Goal: Transaction & Acquisition: Purchase product/service

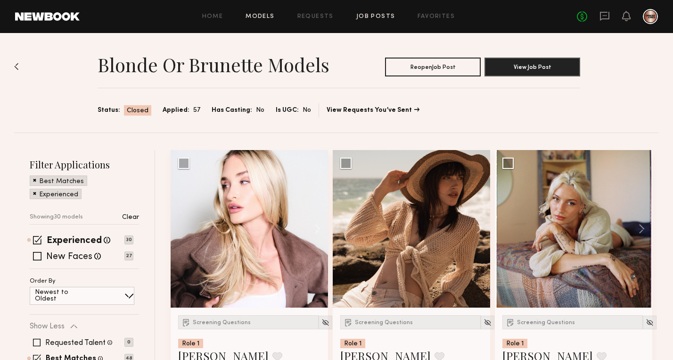
click at [265, 16] on link "Models" at bounding box center [260, 17] width 29 height 6
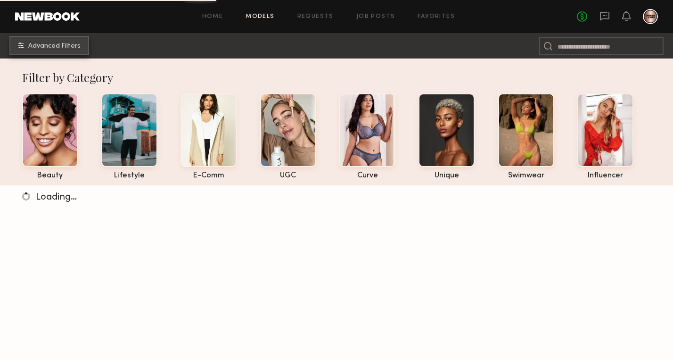
click at [52, 44] on span "Advanced Filters" at bounding box center [54, 46] width 52 height 7
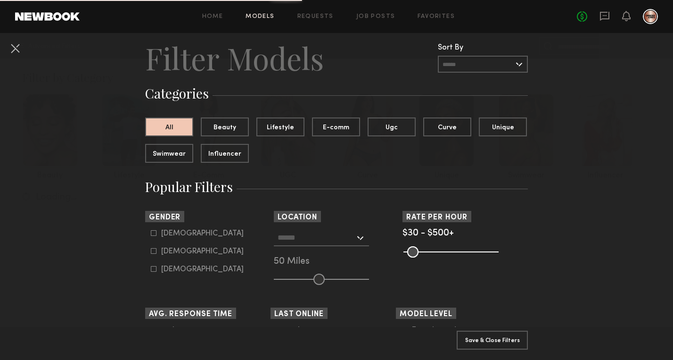
scroll to position [34, 0]
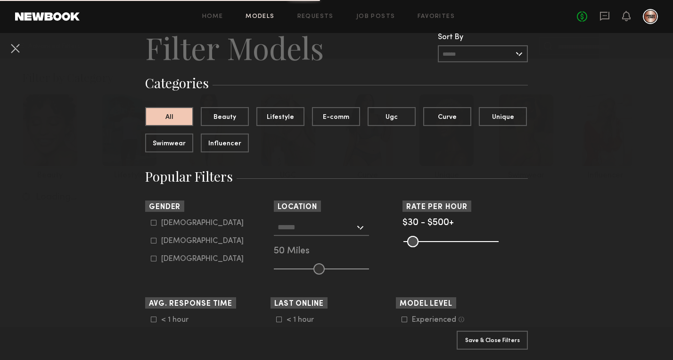
click at [152, 240] on icon at bounding box center [154, 241] width 6 height 6
type input "**"
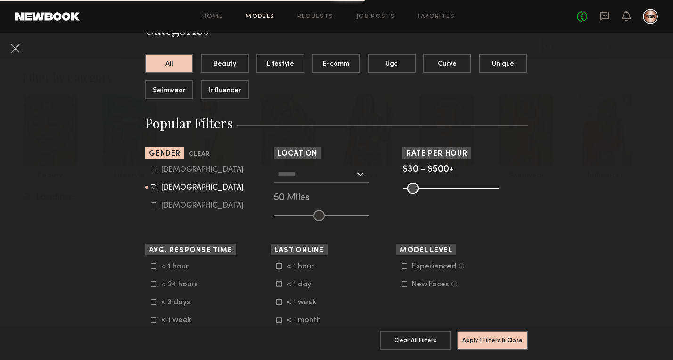
scroll to position [89, 0]
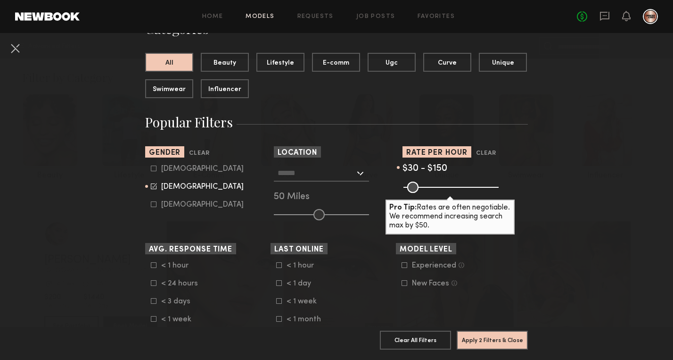
drag, startPoint x: 496, startPoint y: 186, endPoint x: 430, endPoint y: 185, distance: 65.5
type input "***"
click at [430, 185] on input "range" at bounding box center [450, 186] width 95 height 11
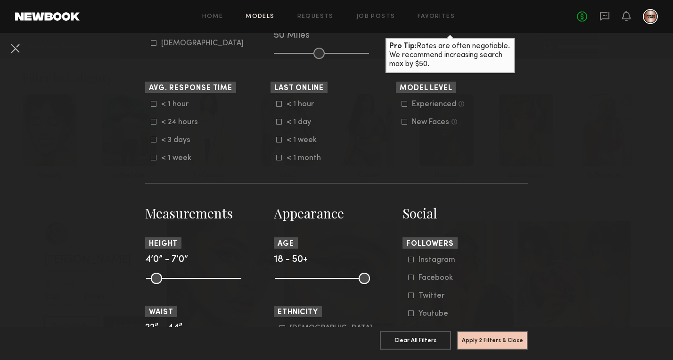
scroll to position [262, 0]
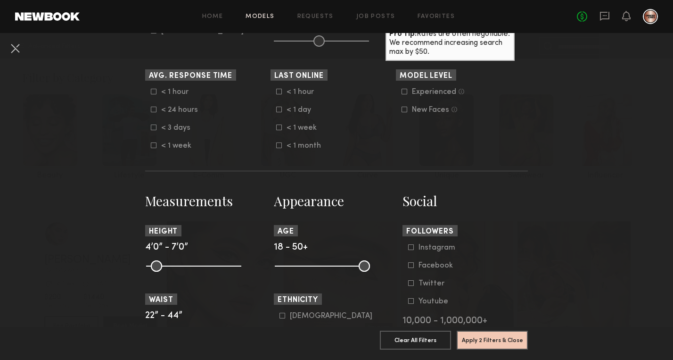
click at [403, 92] on icon at bounding box center [405, 92] width 6 height 6
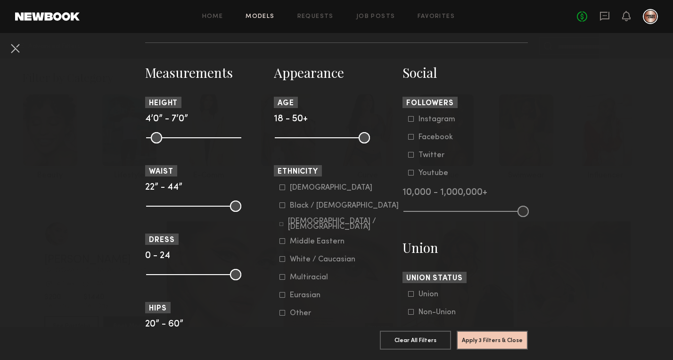
scroll to position [391, 0]
drag, startPoint x: 365, startPoint y: 138, endPoint x: 313, endPoint y: 135, distance: 51.9
type input "**"
click at [313, 135] on input "range" at bounding box center [322, 136] width 95 height 11
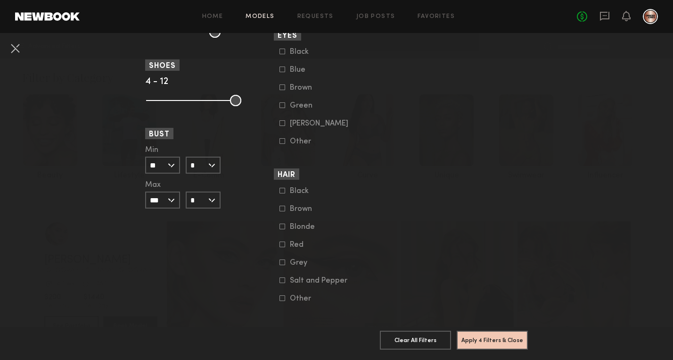
scroll to position [713, 0]
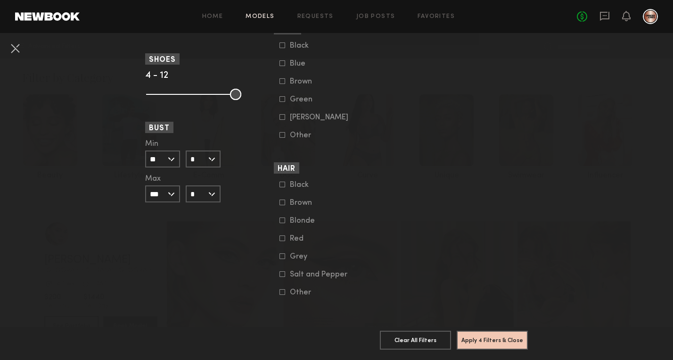
click at [283, 219] on icon at bounding box center [282, 220] width 6 height 6
click at [494, 335] on button "Apply 5 Filters & Close" at bounding box center [492, 339] width 71 height 19
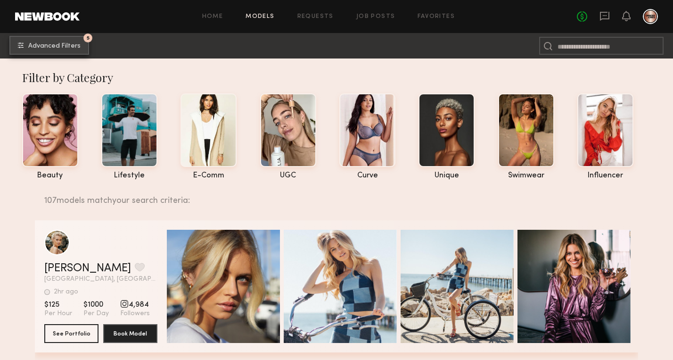
click at [50, 45] on span "Advanced Filters" at bounding box center [54, 46] width 52 height 7
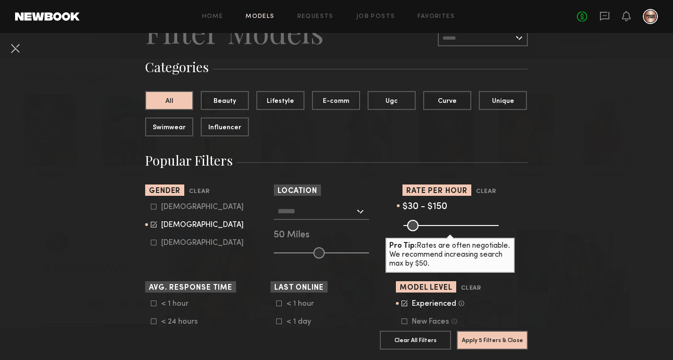
scroll to position [51, 0]
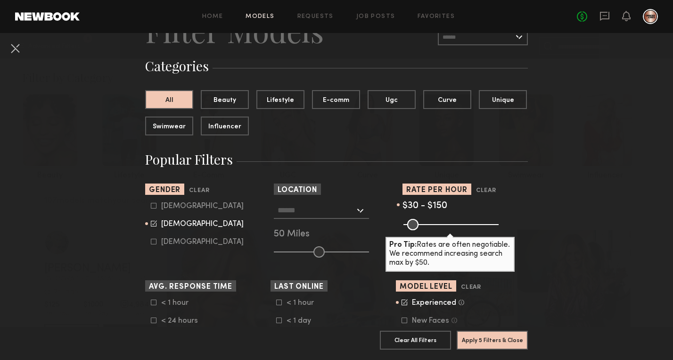
click at [362, 215] on div at bounding box center [321, 210] width 95 height 17
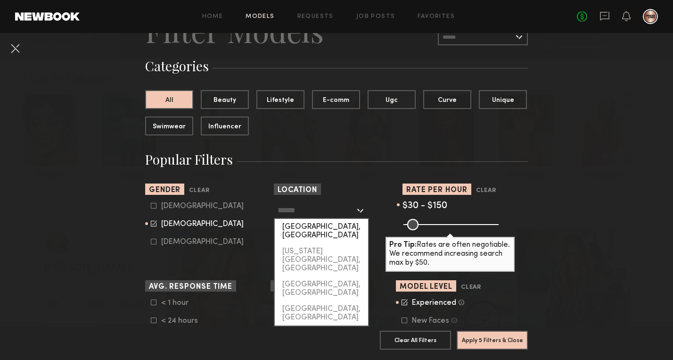
click at [344, 228] on div "[GEOGRAPHIC_DATA], [GEOGRAPHIC_DATA]" at bounding box center [321, 231] width 93 height 25
type input "**********"
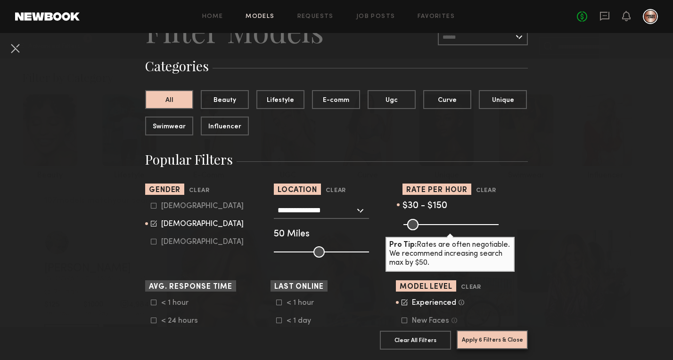
click at [499, 343] on button "Apply 6 Filters & Close" at bounding box center [492, 339] width 71 height 19
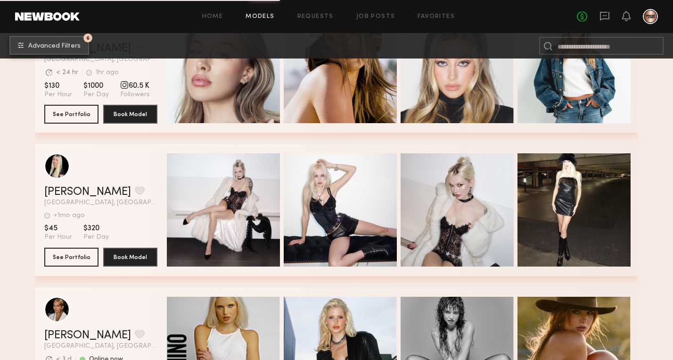
scroll to position [3256, 0]
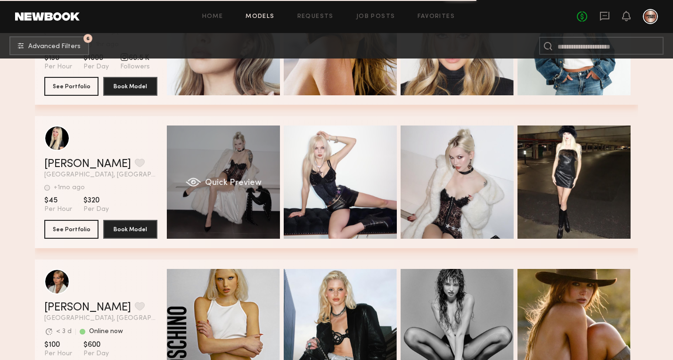
click at [234, 191] on div "Quick Preview" at bounding box center [223, 181] width 113 height 113
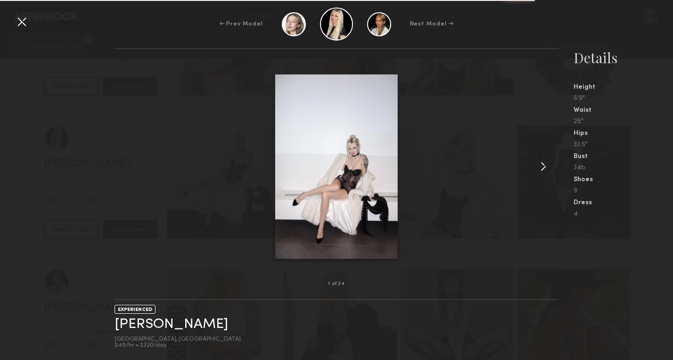
click at [542, 166] on common-icon at bounding box center [543, 166] width 15 height 15
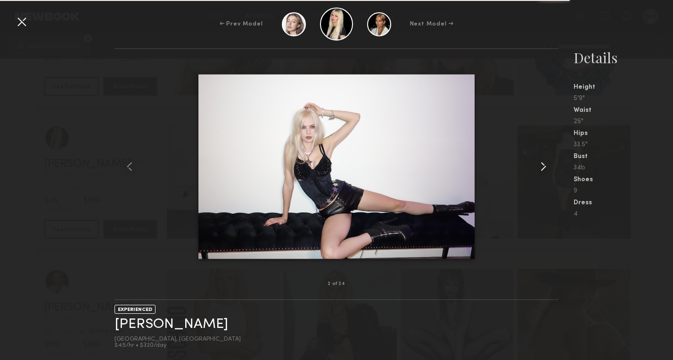
click at [542, 166] on common-icon at bounding box center [543, 166] width 15 height 15
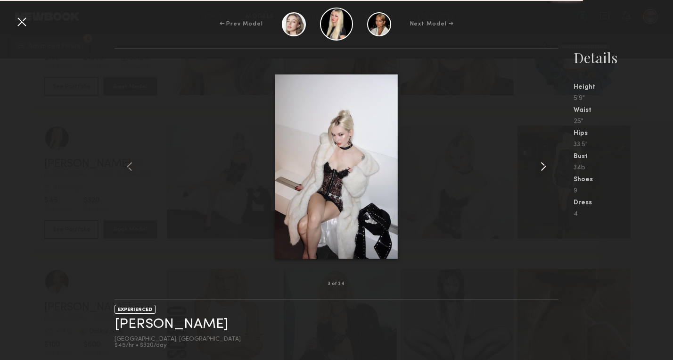
click at [542, 166] on common-icon at bounding box center [543, 166] width 15 height 15
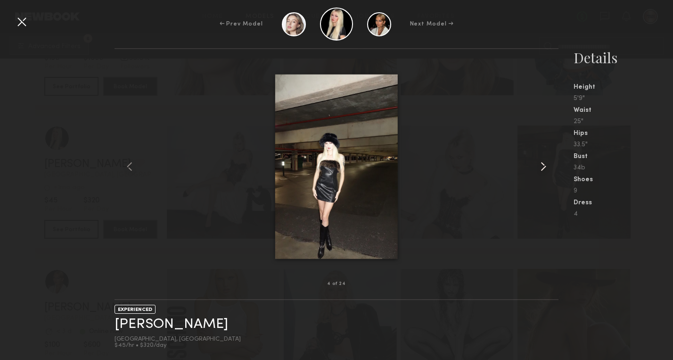
click at [542, 166] on common-icon at bounding box center [543, 166] width 15 height 15
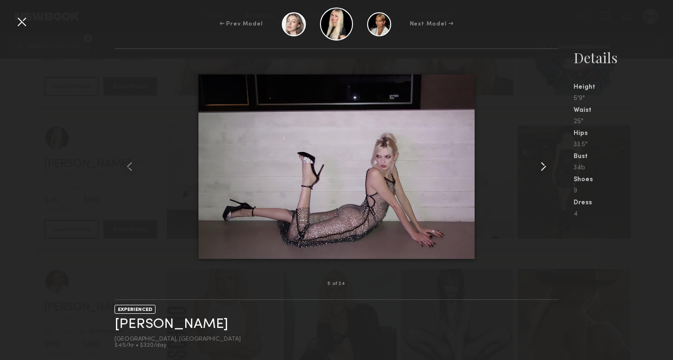
click at [542, 166] on common-icon at bounding box center [543, 166] width 15 height 15
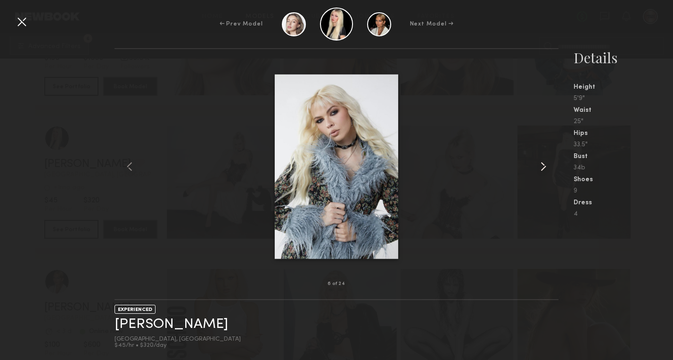
click at [542, 166] on common-icon at bounding box center [543, 166] width 15 height 15
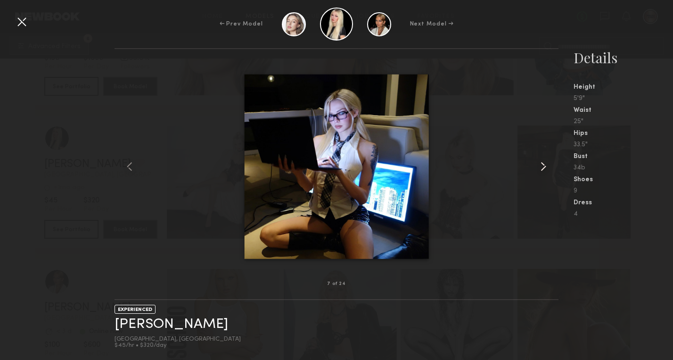
click at [542, 166] on common-icon at bounding box center [543, 166] width 15 height 15
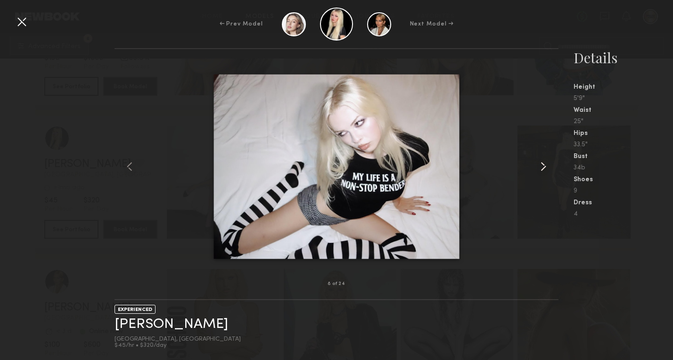
click at [542, 166] on common-icon at bounding box center [543, 166] width 15 height 15
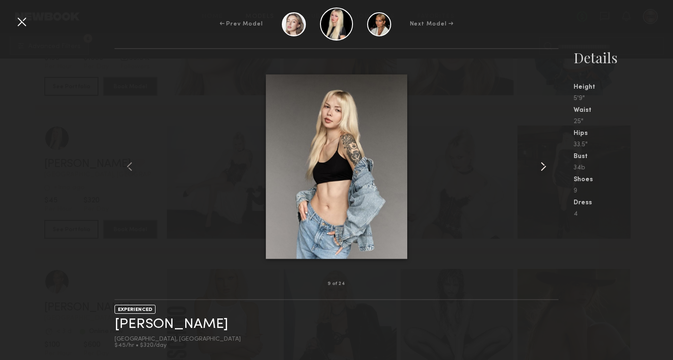
click at [542, 166] on common-icon at bounding box center [543, 166] width 15 height 15
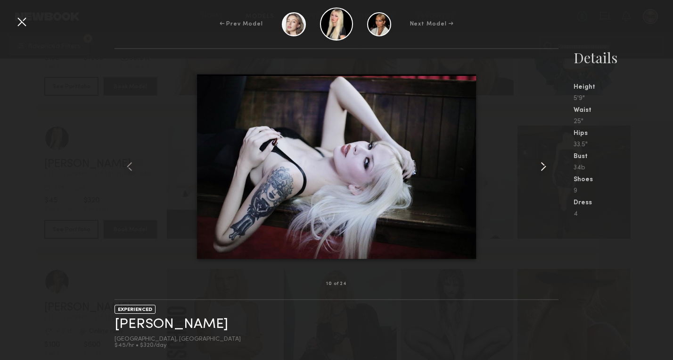
click at [542, 166] on common-icon at bounding box center [543, 166] width 15 height 15
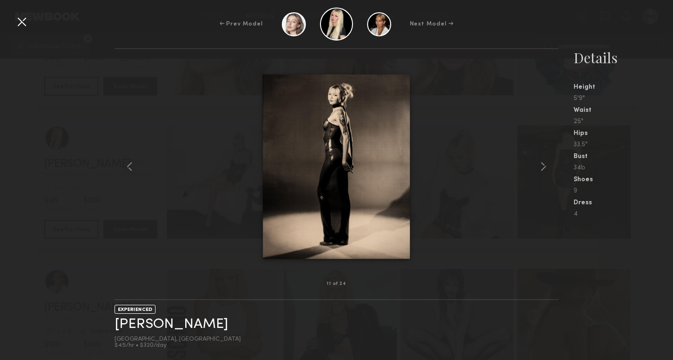
click at [27, 25] on div at bounding box center [21, 21] width 15 height 15
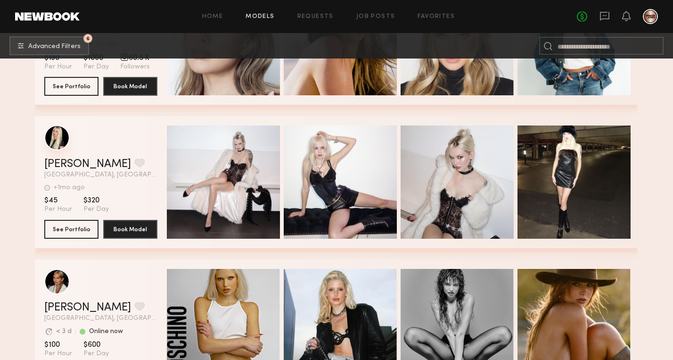
click at [54, 136] on div "grid" at bounding box center [56, 137] width 25 height 25
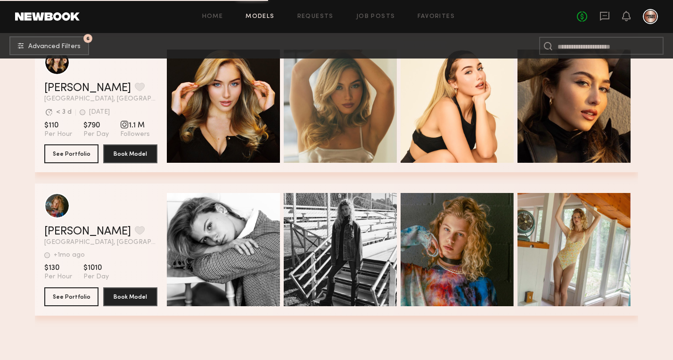
scroll to position [4572, 0]
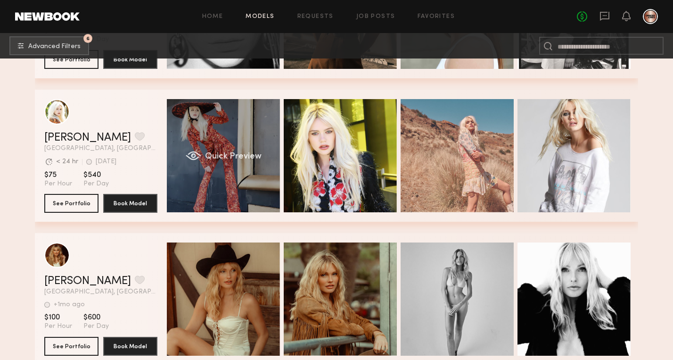
click at [208, 143] on div "Quick Preview" at bounding box center [223, 155] width 113 height 113
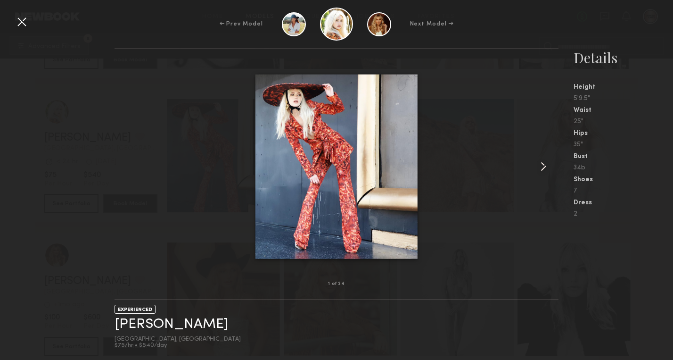
click at [544, 164] on common-icon at bounding box center [543, 166] width 15 height 15
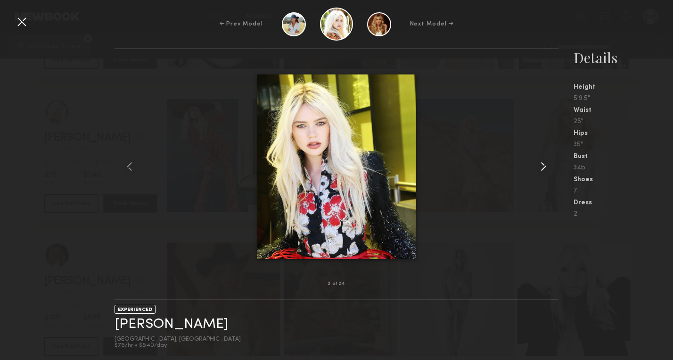
click at [544, 164] on common-icon at bounding box center [543, 166] width 15 height 15
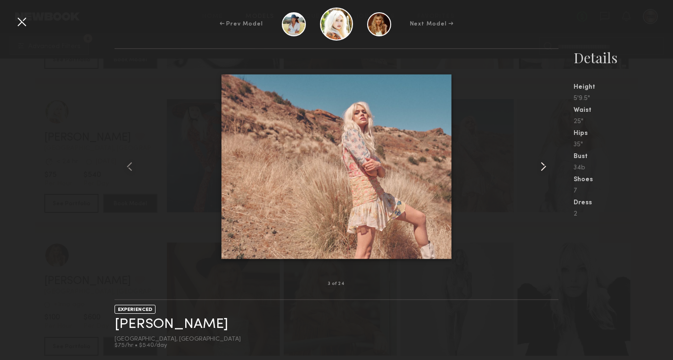
click at [544, 164] on common-icon at bounding box center [543, 166] width 15 height 15
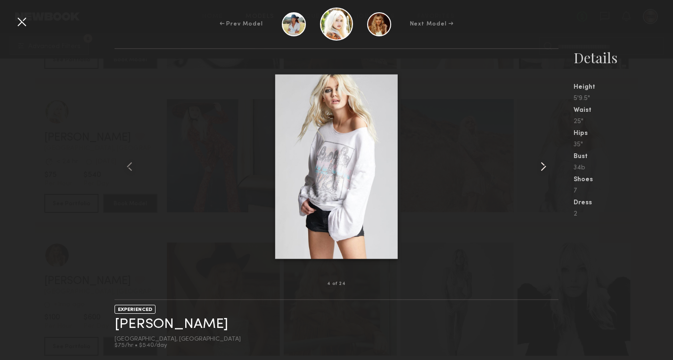
click at [544, 164] on common-icon at bounding box center [543, 166] width 15 height 15
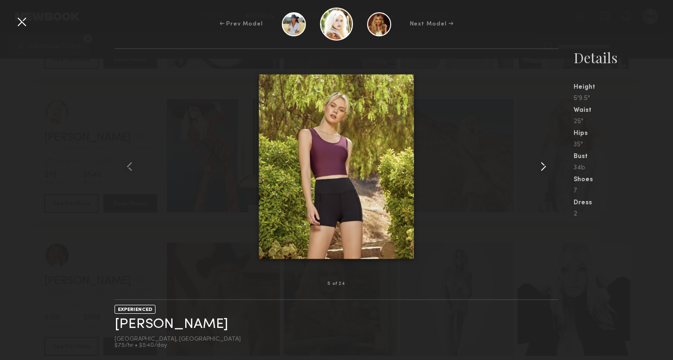
click at [544, 164] on common-icon at bounding box center [543, 166] width 15 height 15
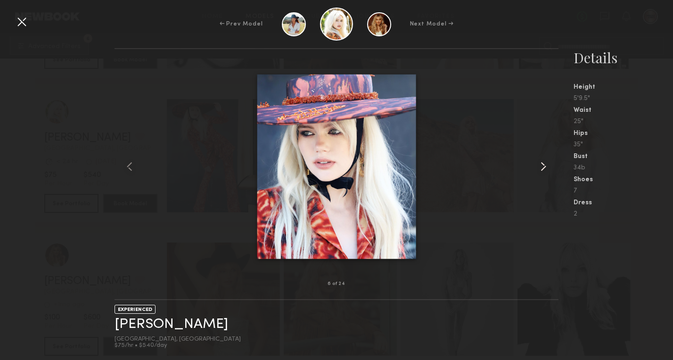
click at [544, 164] on common-icon at bounding box center [543, 166] width 15 height 15
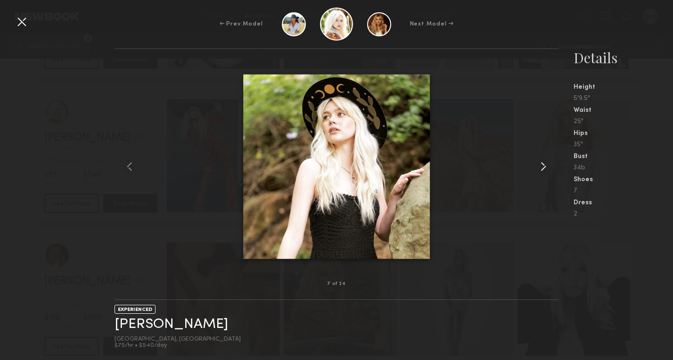
click at [544, 164] on common-icon at bounding box center [543, 166] width 15 height 15
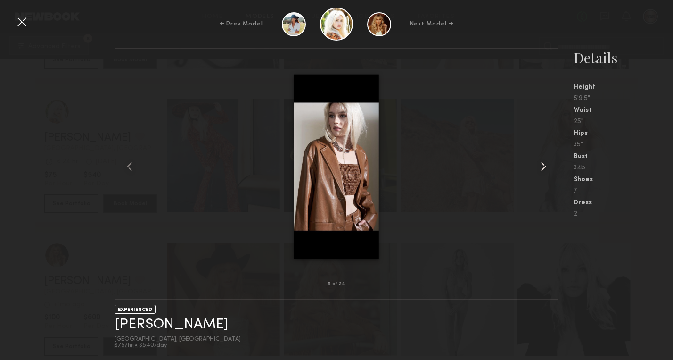
click at [544, 164] on common-icon at bounding box center [543, 166] width 15 height 15
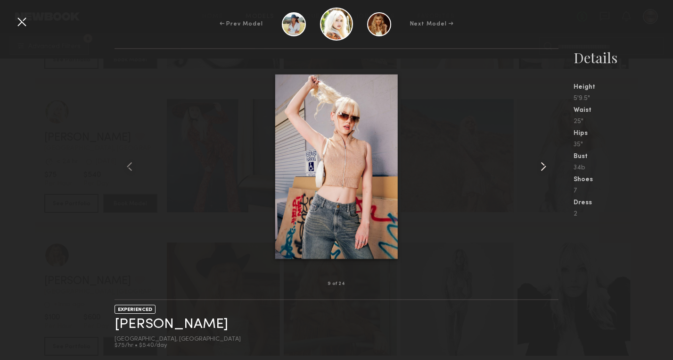
click at [544, 164] on common-icon at bounding box center [543, 166] width 15 height 15
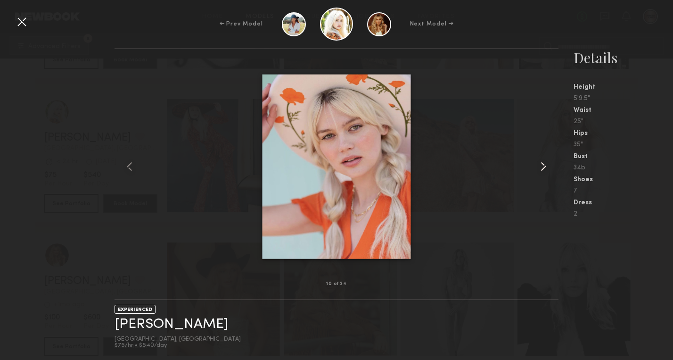
click at [544, 164] on common-icon at bounding box center [543, 166] width 15 height 15
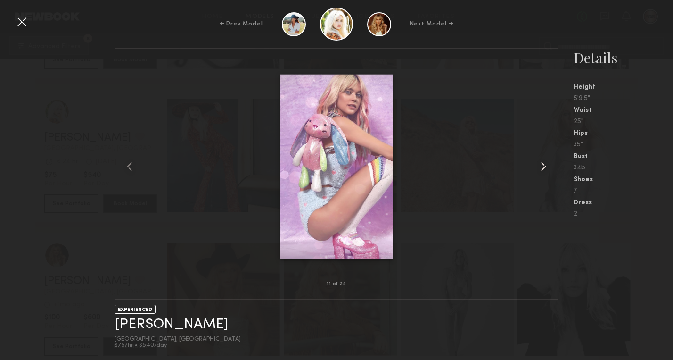
click at [544, 164] on common-icon at bounding box center [543, 166] width 15 height 15
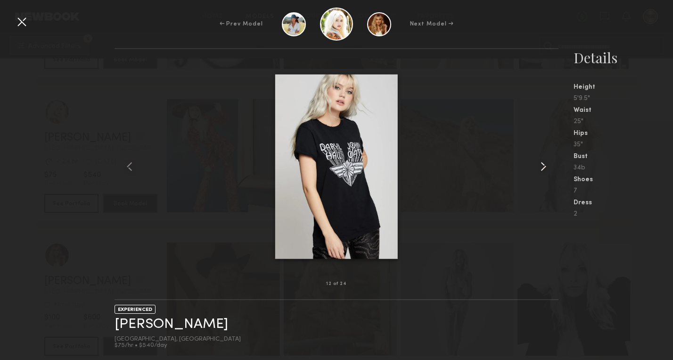
click at [544, 164] on common-icon at bounding box center [543, 166] width 15 height 15
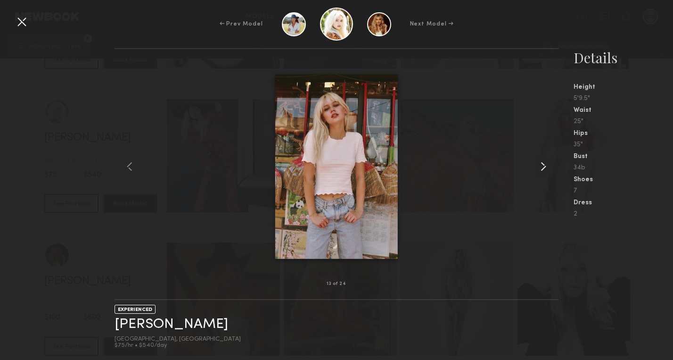
click at [544, 164] on common-icon at bounding box center [543, 166] width 15 height 15
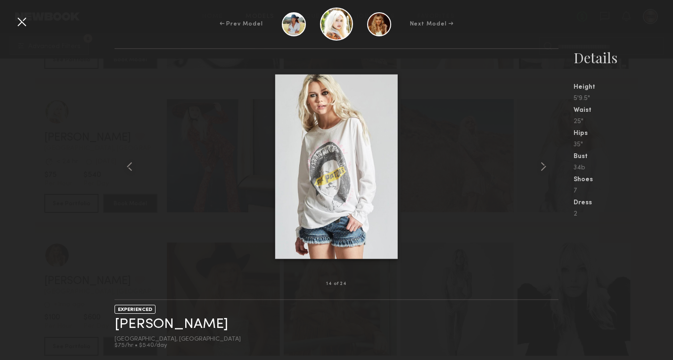
click at [25, 23] on div at bounding box center [21, 21] width 15 height 15
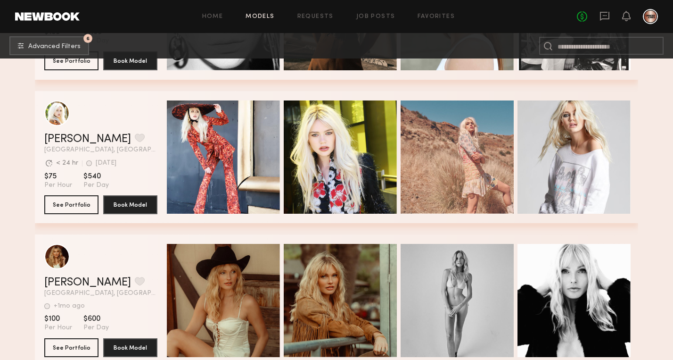
scroll to position [4559, 0]
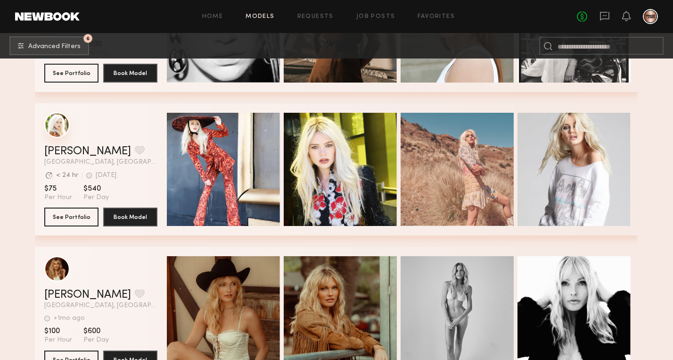
click at [61, 136] on div "grid" at bounding box center [56, 124] width 25 height 25
click at [603, 18] on icon at bounding box center [604, 16] width 9 height 9
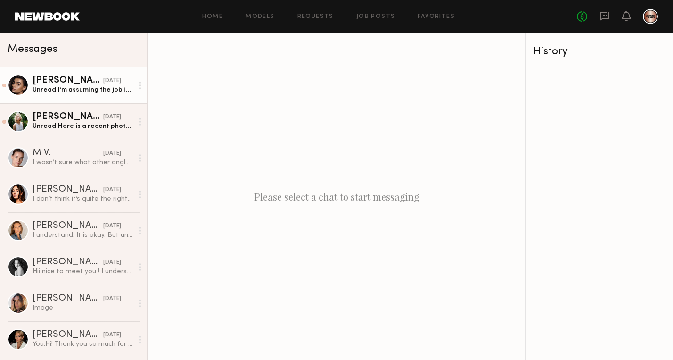
click at [74, 91] on div "Unread: I’m assuming the job is done?" at bounding box center [83, 89] width 100 height 9
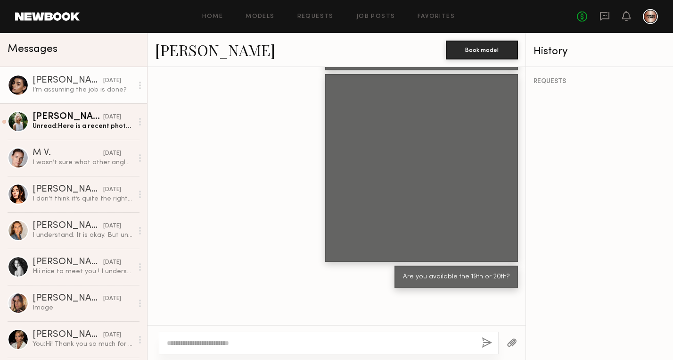
scroll to position [1218, 0]
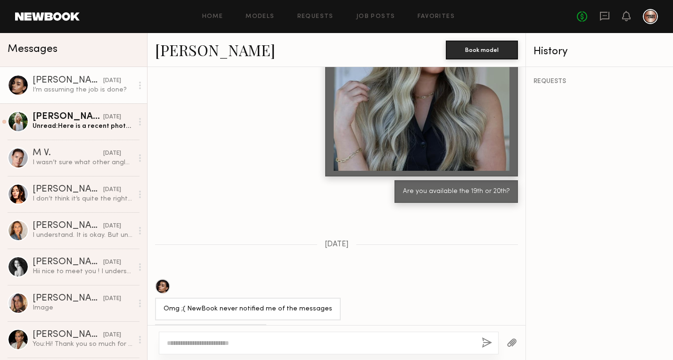
click at [184, 338] on textarea at bounding box center [320, 342] width 307 height 9
type textarea "**********"
click at [486, 339] on button "button" at bounding box center [487, 343] width 10 height 12
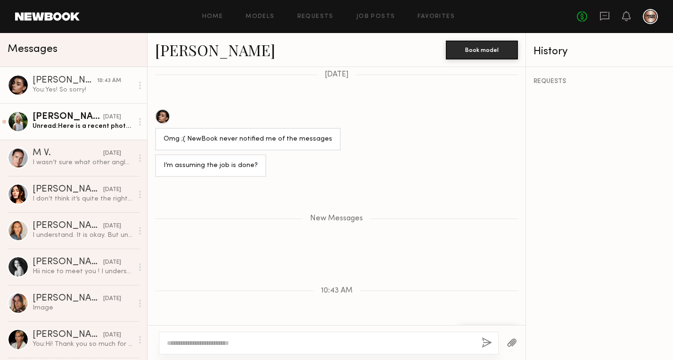
click at [74, 128] on div "Unread: Here is a recent photo! I don’t have an upcoming appointment" at bounding box center [83, 126] width 100 height 9
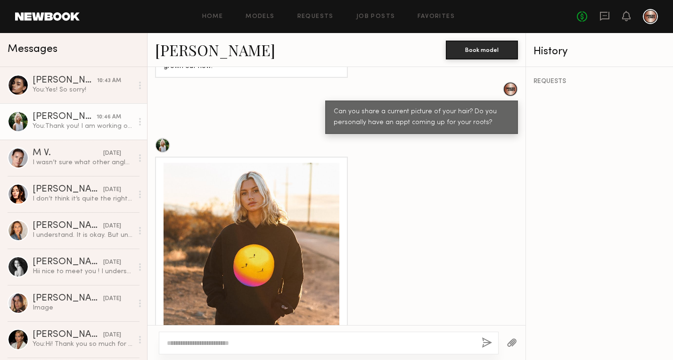
scroll to position [1193, 0]
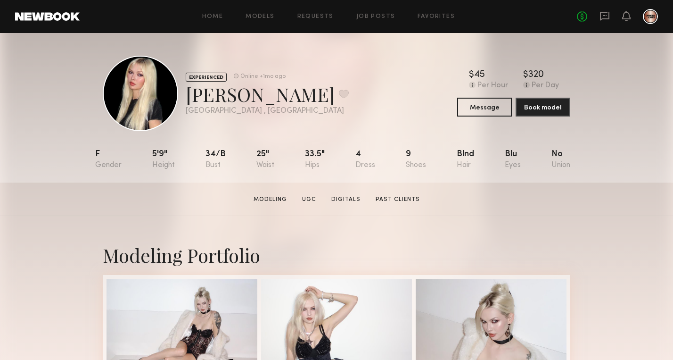
click at [599, 200] on section "Amelia T. Modeling UGC Digitals Past Clients Message Book Model" at bounding box center [336, 198] width 673 height 33
click at [611, 70] on div "EXPERIENCED Online +1mo ago Amelia T. Favorite Los Angeles , CA Online +1mo ago…" at bounding box center [336, 107] width 673 height 149
click at [484, 107] on button "Message" at bounding box center [484, 106] width 55 height 19
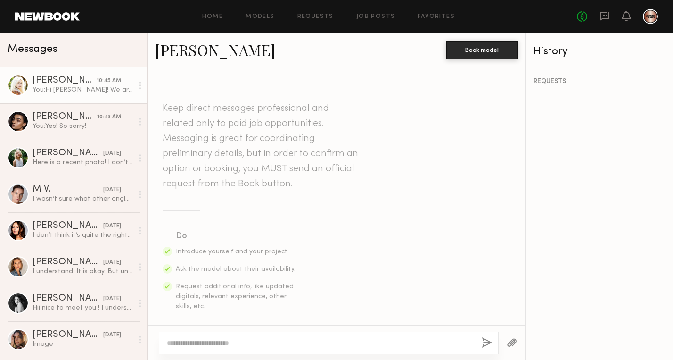
click at [77, 88] on div "You: Hi Brielle! We are a hair company and we have an upcoming shoot on Septemb…" at bounding box center [83, 89] width 100 height 9
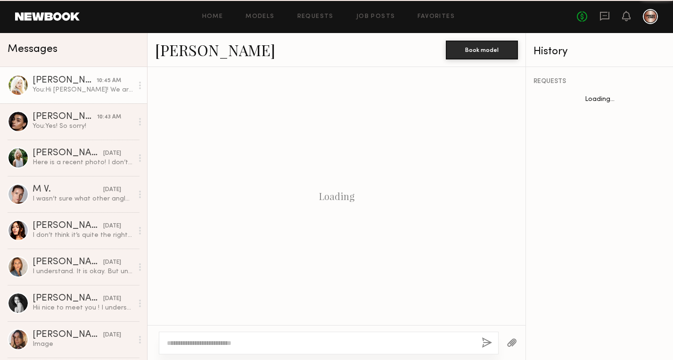
scroll to position [301, 0]
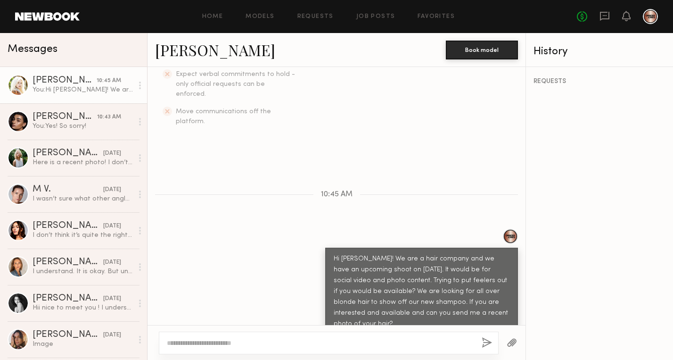
drag, startPoint x: 358, startPoint y: 306, endPoint x: 327, endPoint y: 238, distance: 74.7
click at [327, 247] on div "Hi Brielle! We are a hair company and we have an upcoming shoot on September 15…" at bounding box center [421, 291] width 193 height 88
copy div "Hi Brielle! We are a hair company and we have an upcoming shoot on September 15…"
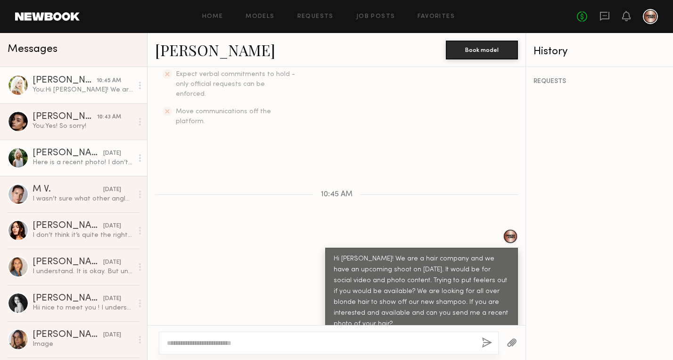
click at [24, 156] on div at bounding box center [18, 157] width 21 height 21
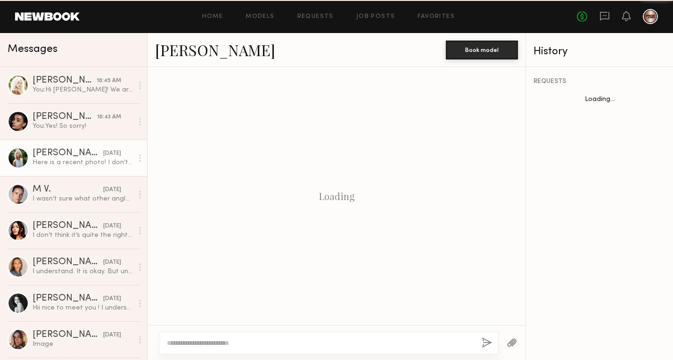
scroll to position [994, 0]
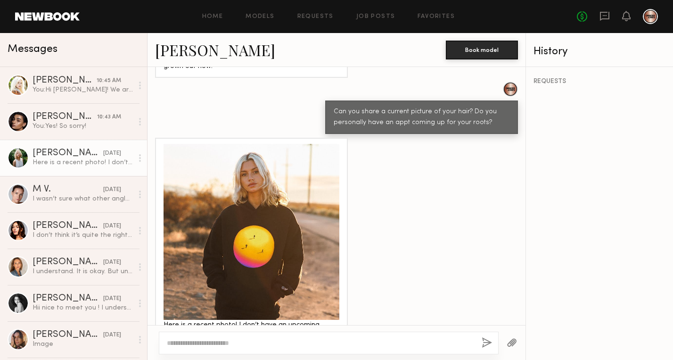
click at [233, 345] on textarea at bounding box center [320, 342] width 307 height 9
type textarea "**********"
click at [485, 339] on button "button" at bounding box center [487, 343] width 10 height 12
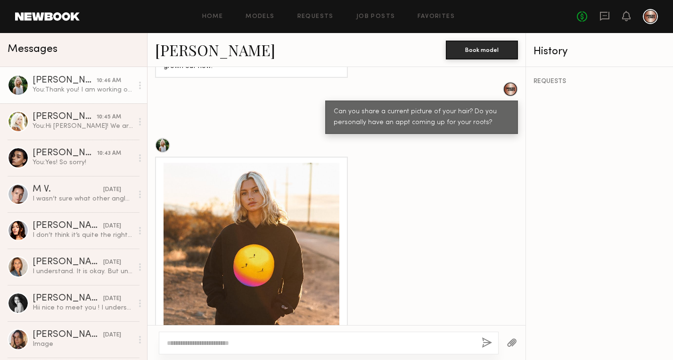
scroll to position [1193, 0]
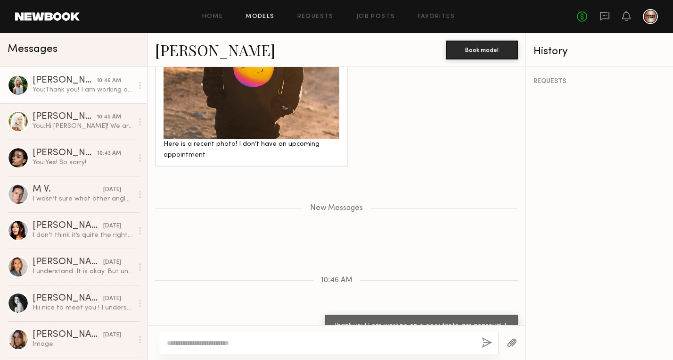
click at [257, 16] on link "Models" at bounding box center [260, 17] width 29 height 6
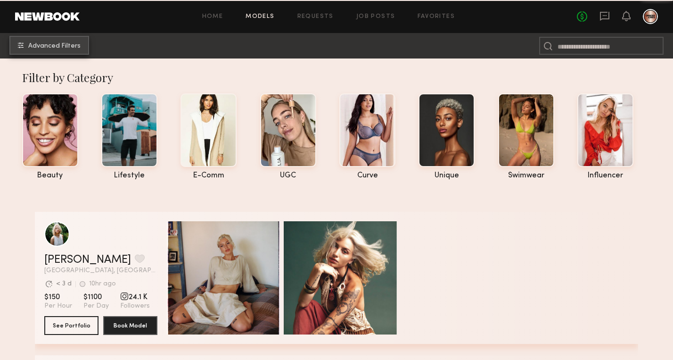
click at [80, 47] on button "Advanced Filters" at bounding box center [49, 45] width 80 height 19
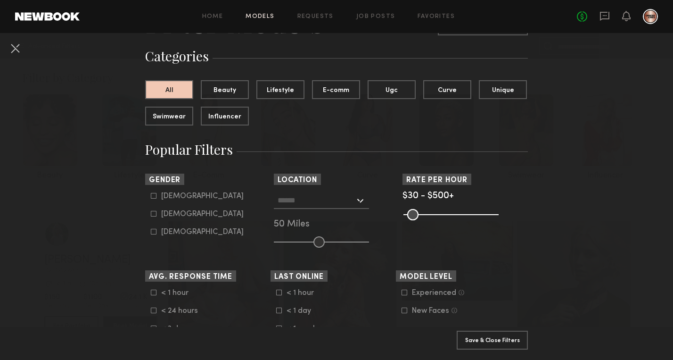
scroll to position [63, 0]
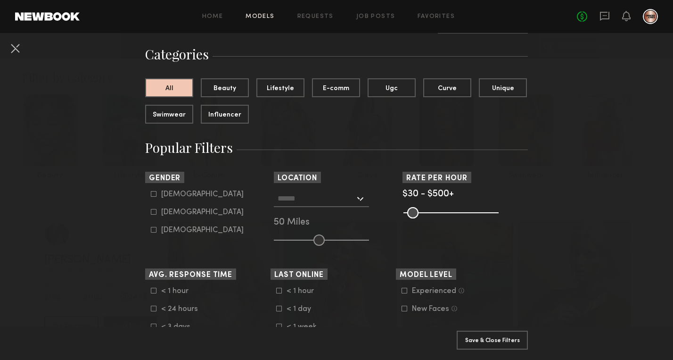
click at [353, 199] on input "text" at bounding box center [316, 198] width 77 height 16
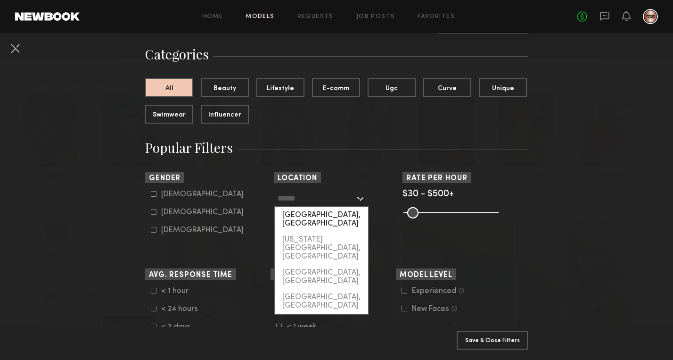
click at [344, 218] on div "[GEOGRAPHIC_DATA], [GEOGRAPHIC_DATA]" at bounding box center [321, 219] width 93 height 25
type input "**********"
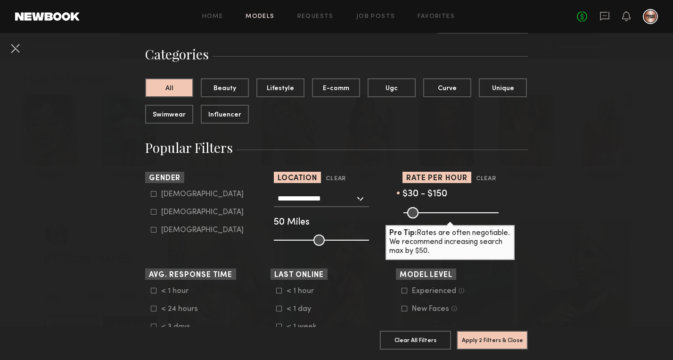
drag, startPoint x: 494, startPoint y: 209, endPoint x: 430, endPoint y: 210, distance: 63.6
type input "***"
click at [430, 210] on input "range" at bounding box center [450, 212] width 95 height 11
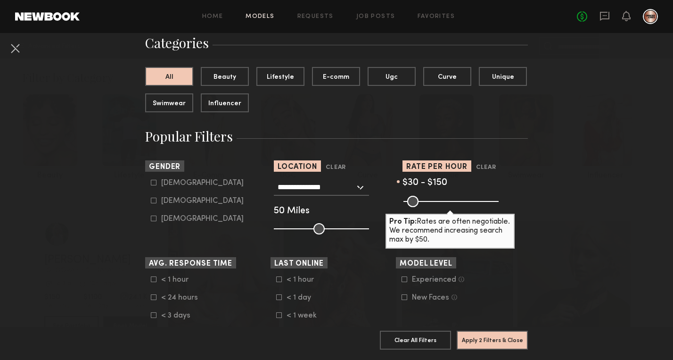
scroll to position [76, 0]
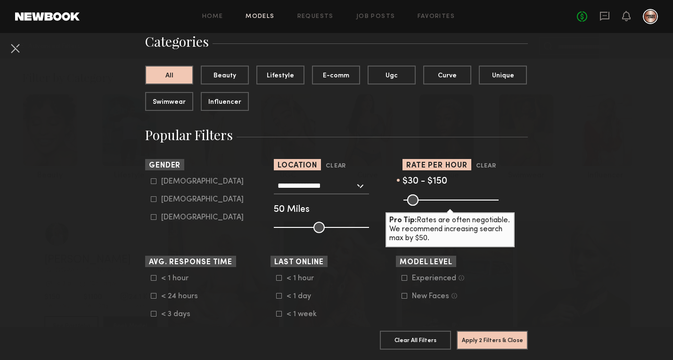
click at [155, 200] on icon at bounding box center [154, 199] width 6 height 6
type input "**"
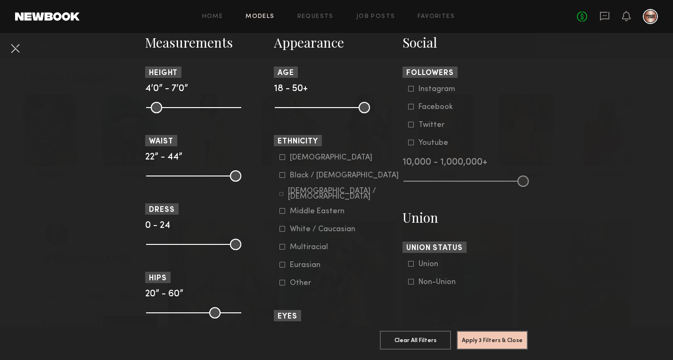
scroll to position [421, 0]
type input "**"
drag, startPoint x: 364, startPoint y: 107, endPoint x: 312, endPoint y: 107, distance: 51.4
click at [312, 107] on input "range" at bounding box center [322, 106] width 95 height 11
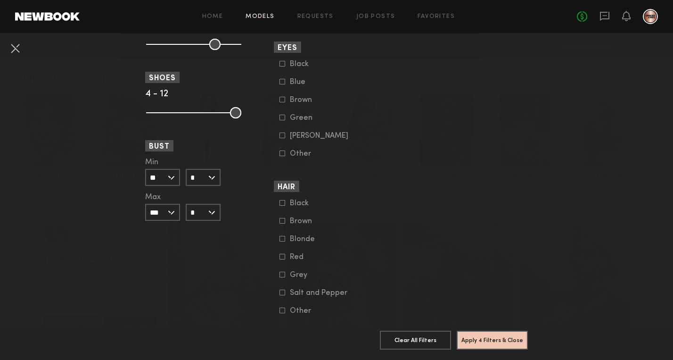
scroll to position [692, 0]
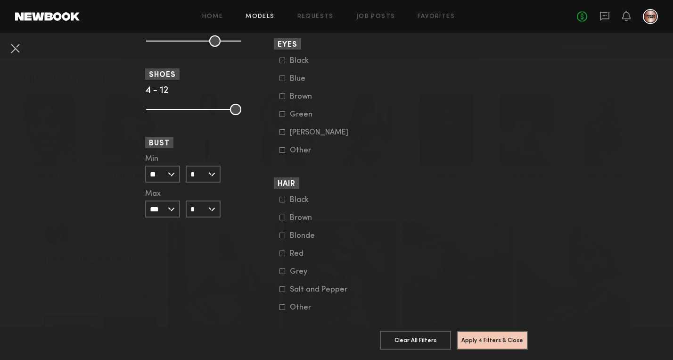
click at [283, 238] on icon at bounding box center [282, 235] width 6 height 6
click at [494, 340] on button "Apply 5 Filters & Close" at bounding box center [492, 339] width 71 height 19
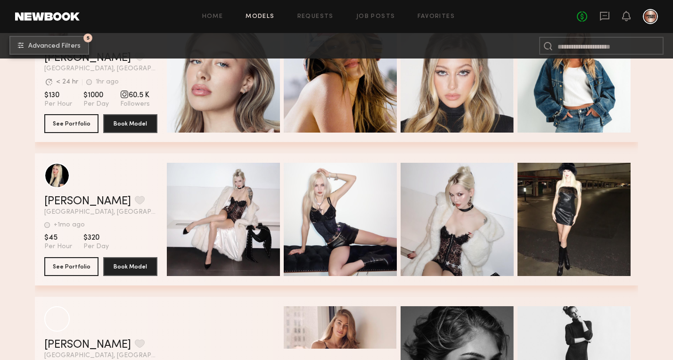
scroll to position [3693, 0]
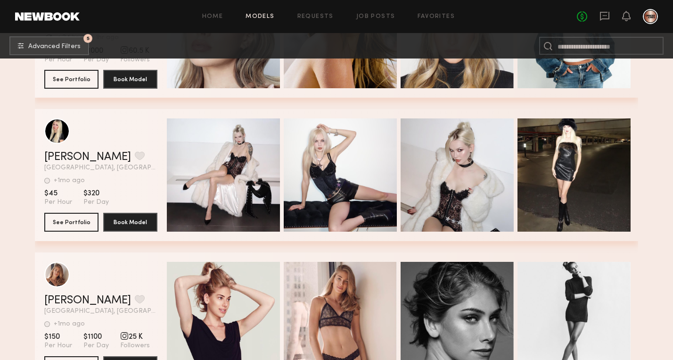
click at [124, 142] on div "grid" at bounding box center [100, 130] width 113 height 25
click at [58, 137] on div "grid" at bounding box center [56, 130] width 25 height 25
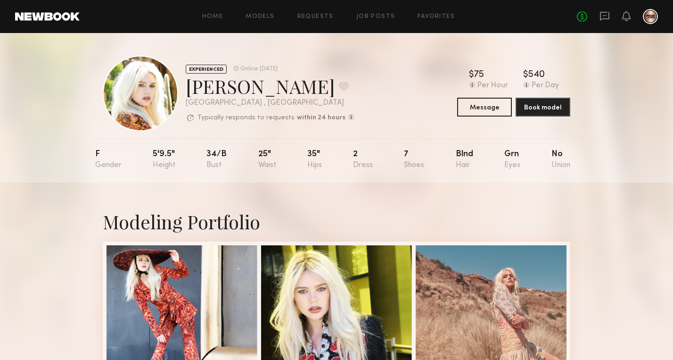
click at [611, 175] on div "EXPERIENCED Online 4d ago Brielle S. Favorite Los Angeles , CA Typically respon…" at bounding box center [336, 107] width 673 height 149
click at [483, 108] on button "Message" at bounding box center [484, 106] width 55 height 19
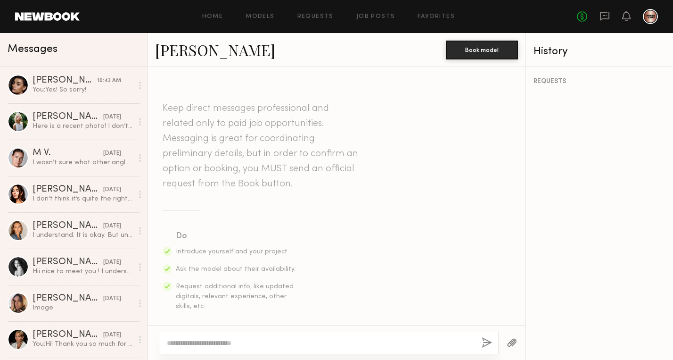
scroll to position [8, 0]
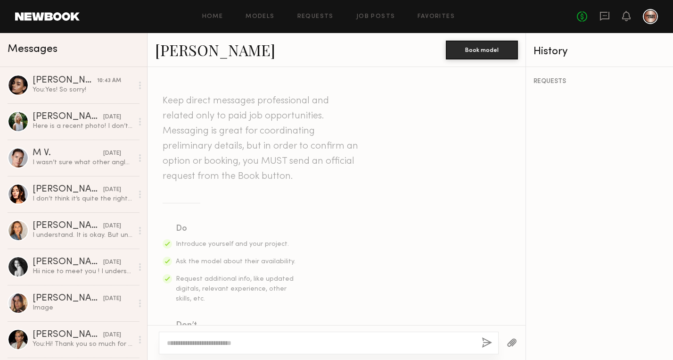
type textarea "*"
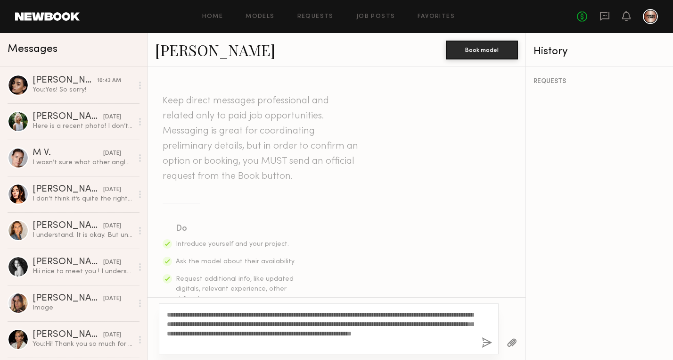
type textarea "**********"
click at [493, 342] on div "**********" at bounding box center [329, 328] width 340 height 51
click at [486, 342] on button "button" at bounding box center [487, 343] width 10 height 12
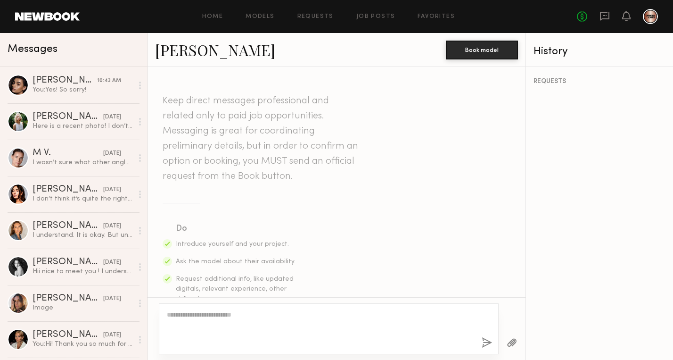
scroll to position [301, 0]
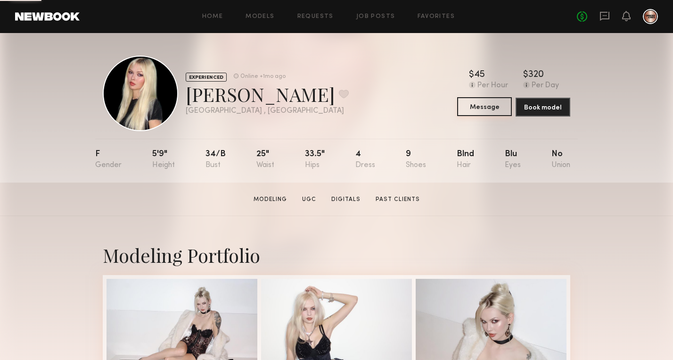
click at [494, 103] on button "Message" at bounding box center [484, 106] width 55 height 19
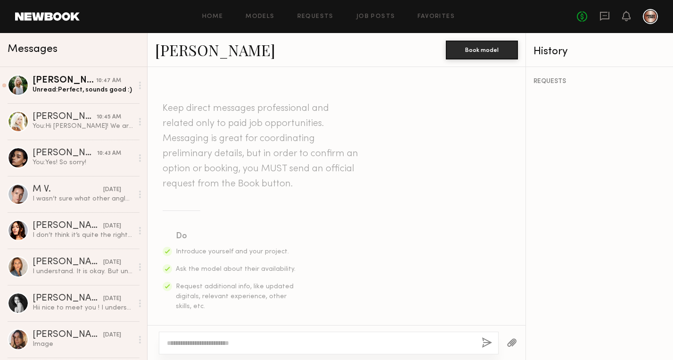
click at [193, 343] on textarea at bounding box center [320, 342] width 307 height 9
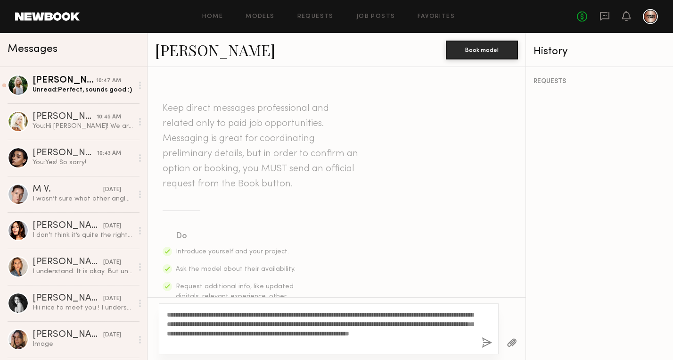
click at [188, 311] on textarea "**********" at bounding box center [320, 329] width 307 height 38
click at [299, 344] on textarea "**********" at bounding box center [320, 329] width 307 height 38
type textarea "**********"
click at [486, 343] on button "button" at bounding box center [487, 343] width 10 height 12
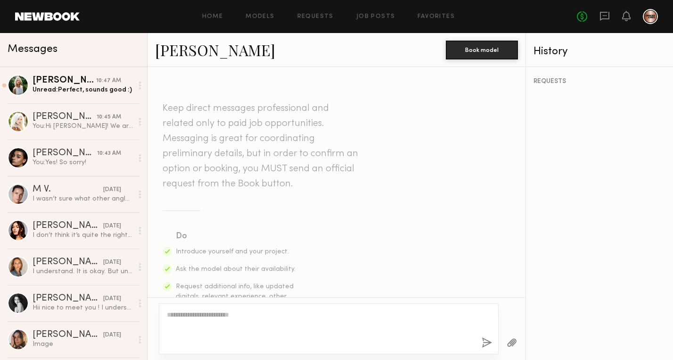
scroll to position [301, 0]
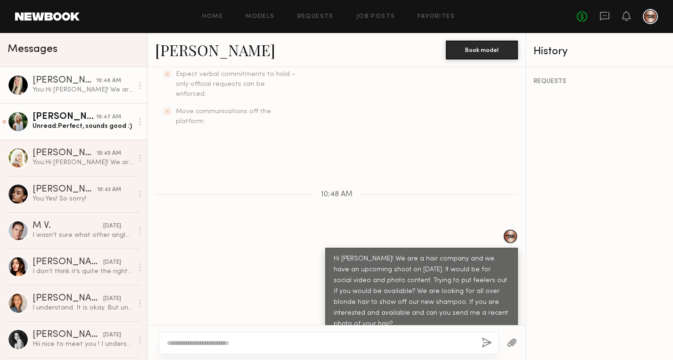
click at [81, 124] on div "Unread: Perfect, sounds good :)" at bounding box center [83, 126] width 100 height 9
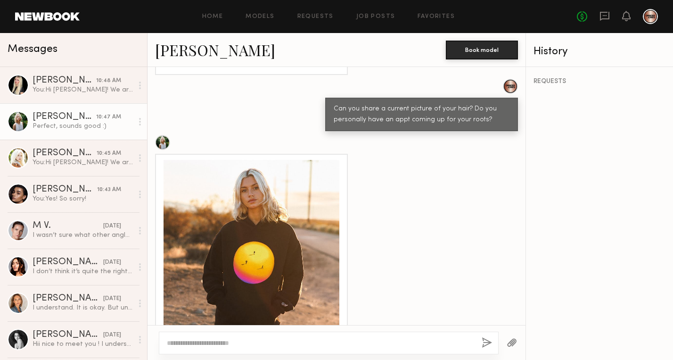
scroll to position [999, 0]
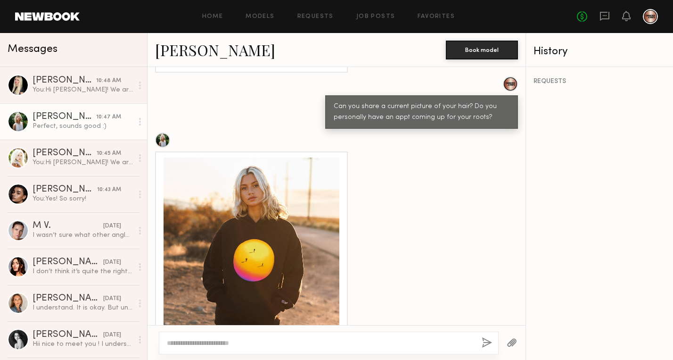
click at [281, 228] on div at bounding box center [252, 245] width 176 height 176
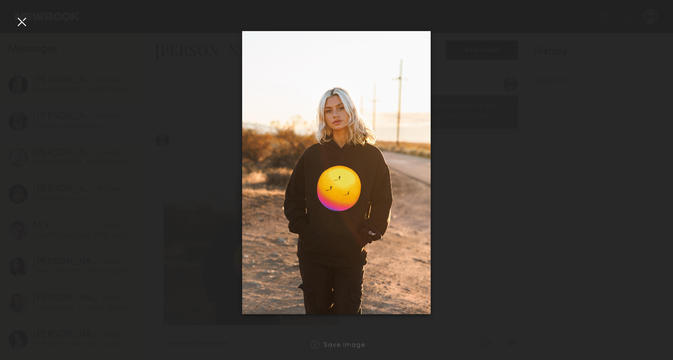
click at [501, 241] on div at bounding box center [336, 172] width 673 height 314
click at [471, 220] on div at bounding box center [336, 172] width 673 height 314
click at [21, 21] on div at bounding box center [21, 21] width 15 height 15
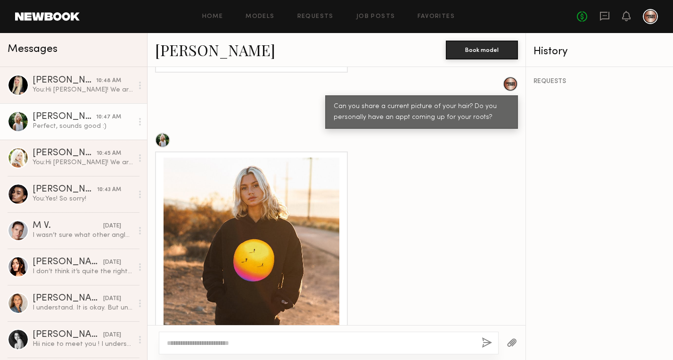
click at [182, 50] on link "Foster M." at bounding box center [215, 50] width 120 height 20
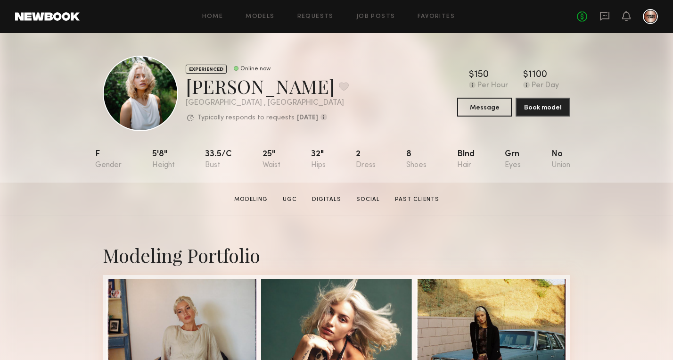
click at [411, 31] on header "Home Models Requests Job Posts Favorites Sign Out No fees up to $5,000" at bounding box center [336, 16] width 673 height 33
